Goal: Task Accomplishment & Management: Manage account settings

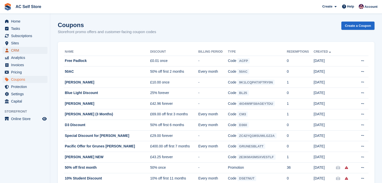
click at [20, 50] on span "CRM" at bounding box center [26, 50] width 30 height 7
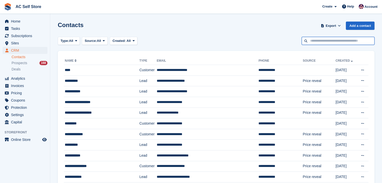
click at [365, 40] on input "text" at bounding box center [338, 41] width 73 height 8
type input "*****"
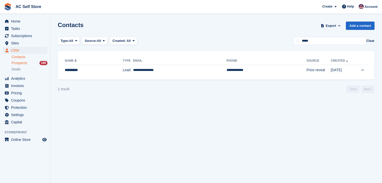
click at [30, 63] on div "Prospects 168" at bounding box center [30, 63] width 36 height 5
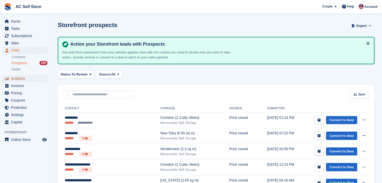
click at [32, 81] on span "Analytics" at bounding box center [26, 78] width 30 height 7
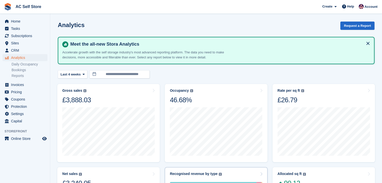
scroll to position [100, 0]
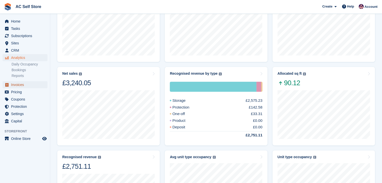
click at [25, 88] on span "Invoices" at bounding box center [26, 84] width 30 height 7
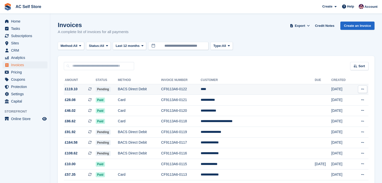
click at [118, 89] on td "Pending" at bounding box center [107, 89] width 22 height 11
click at [150, 91] on td "BACS Direct Debit" at bounding box center [139, 89] width 43 height 11
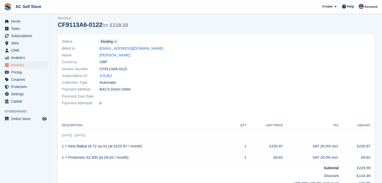
scroll to position [50, 0]
